Goal: Task Accomplishment & Management: Complete application form

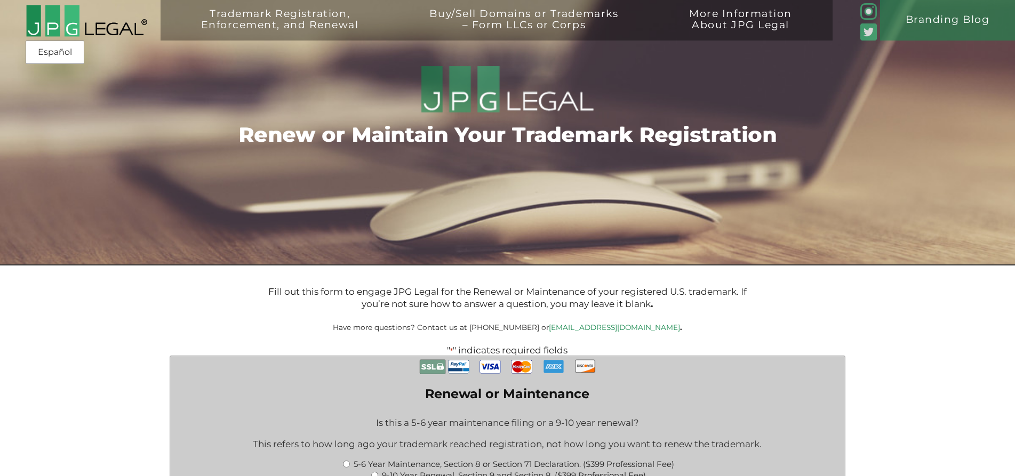
scroll to position [326, 0]
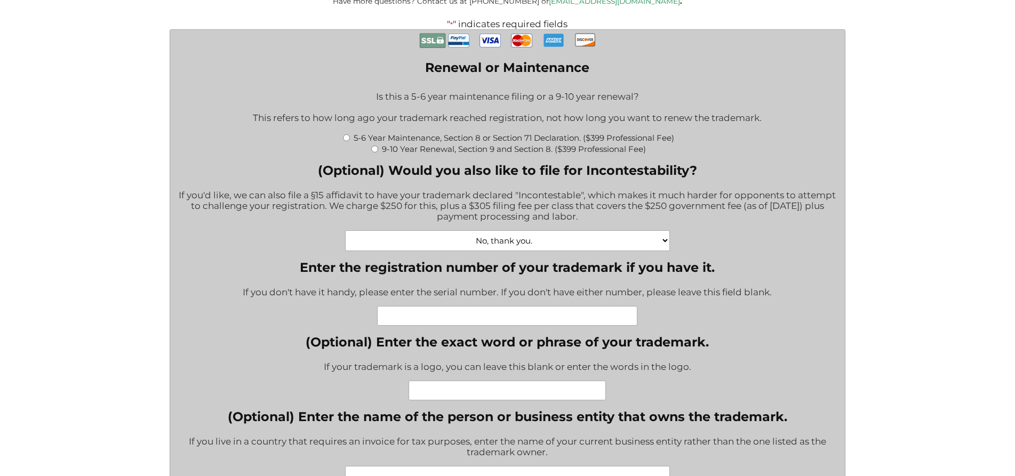
click at [456, 141] on label "5-6 Year Maintenance, Section 8 or Section 71 Declaration. ($399 Professional F…" at bounding box center [514, 138] width 321 height 10
click at [350, 141] on input "5-6 Year Maintenance, Section 8 or Section 71 Declaration. ($399 Professional F…" at bounding box center [346, 137] width 7 height 7
radio input "true"
type input "$774.00"
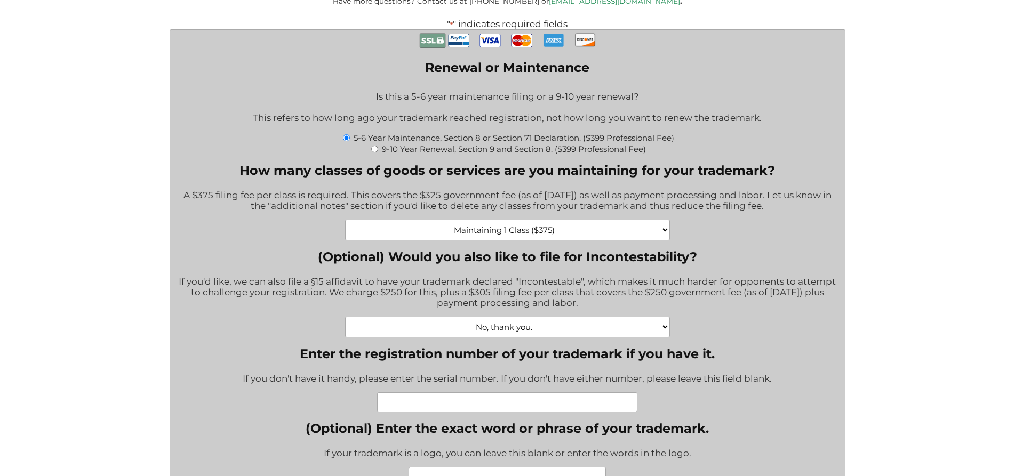
click at [345, 220] on select "Maintaining 1 Class ($375) Maintaining 2 Classes ($750) Maintaining 3 Classes (…" at bounding box center [507, 230] width 325 height 21
select select "Maintaining 4 Classes ($1500)|1500"
click option "Maintaining 4 Classes ($1500)" at bounding box center [0, 0] width 0 height 0
type input "$1,899.00"
